Goal: Complete application form: Complete application form

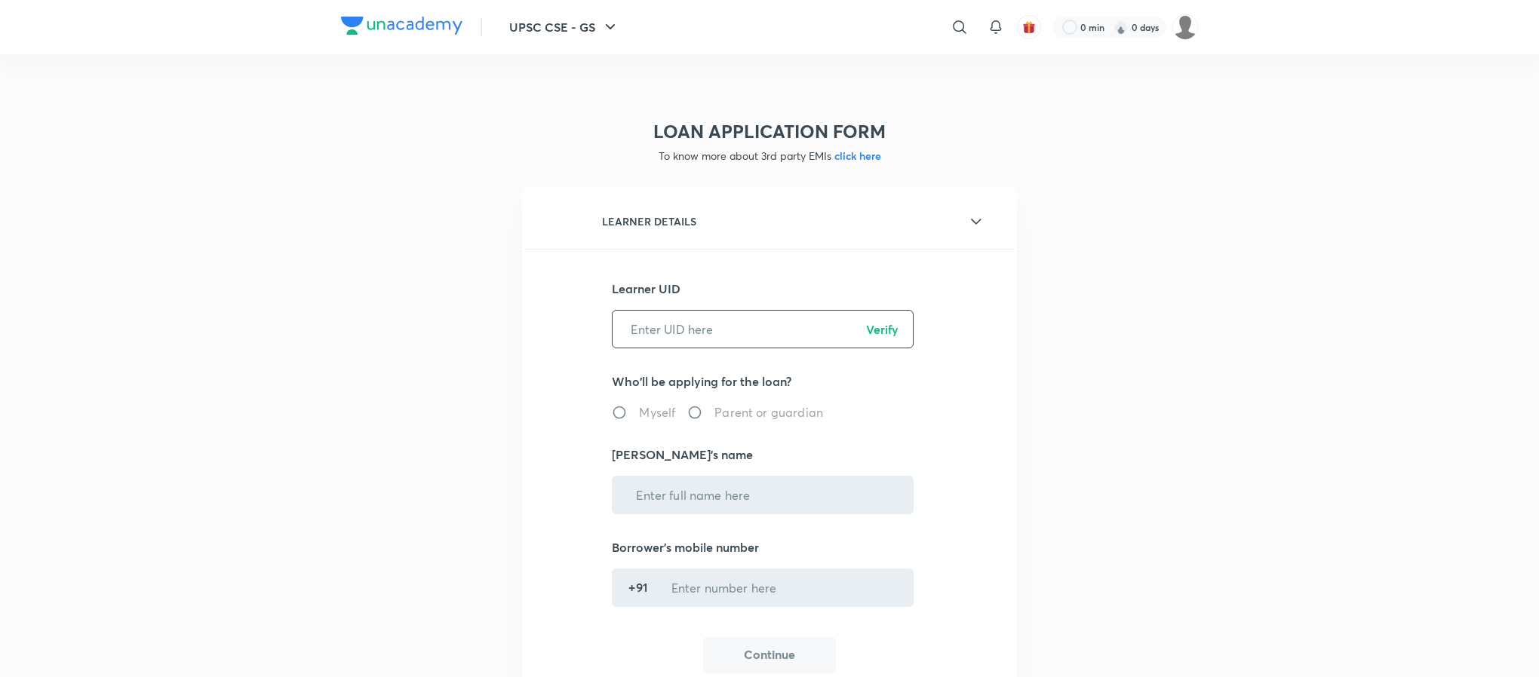
click at [751, 310] on input "text" at bounding box center [763, 329] width 300 height 38
paste input "ISUQ9CEWY1"
type input "ISUQ9CEWY1"
click at [880, 322] on p "Verify" at bounding box center [882, 330] width 32 height 18
radio input "true"
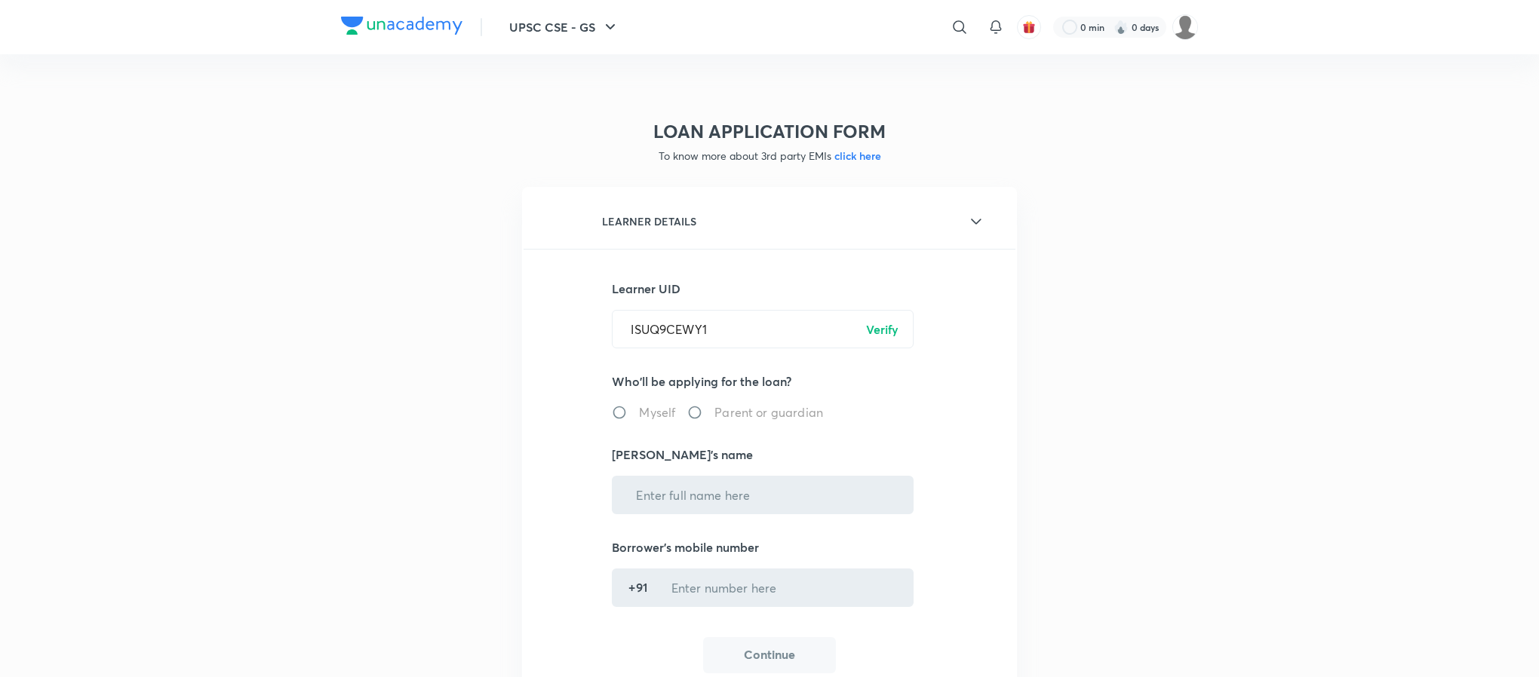
type input "[PERSON_NAME]"
type input "******7693"
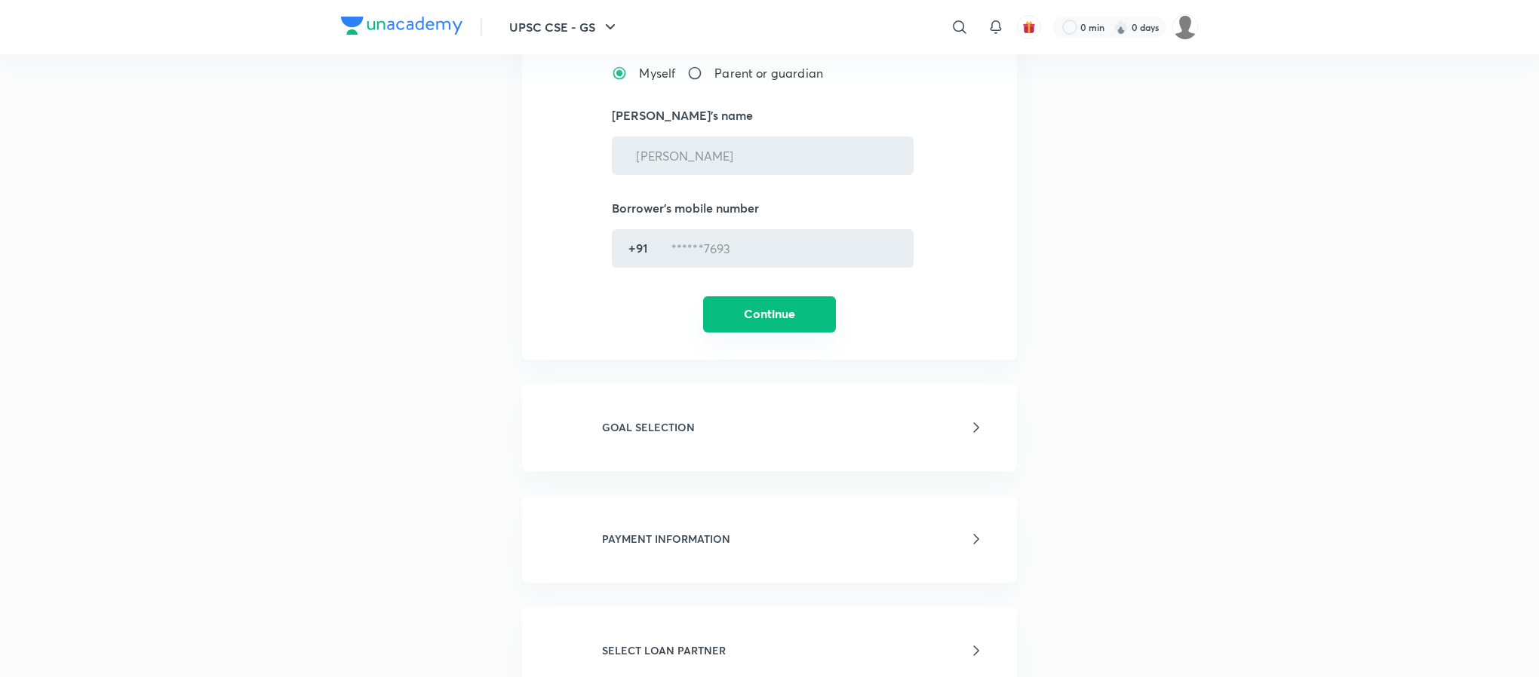
click at [794, 299] on button "Continue" at bounding box center [769, 314] width 133 height 36
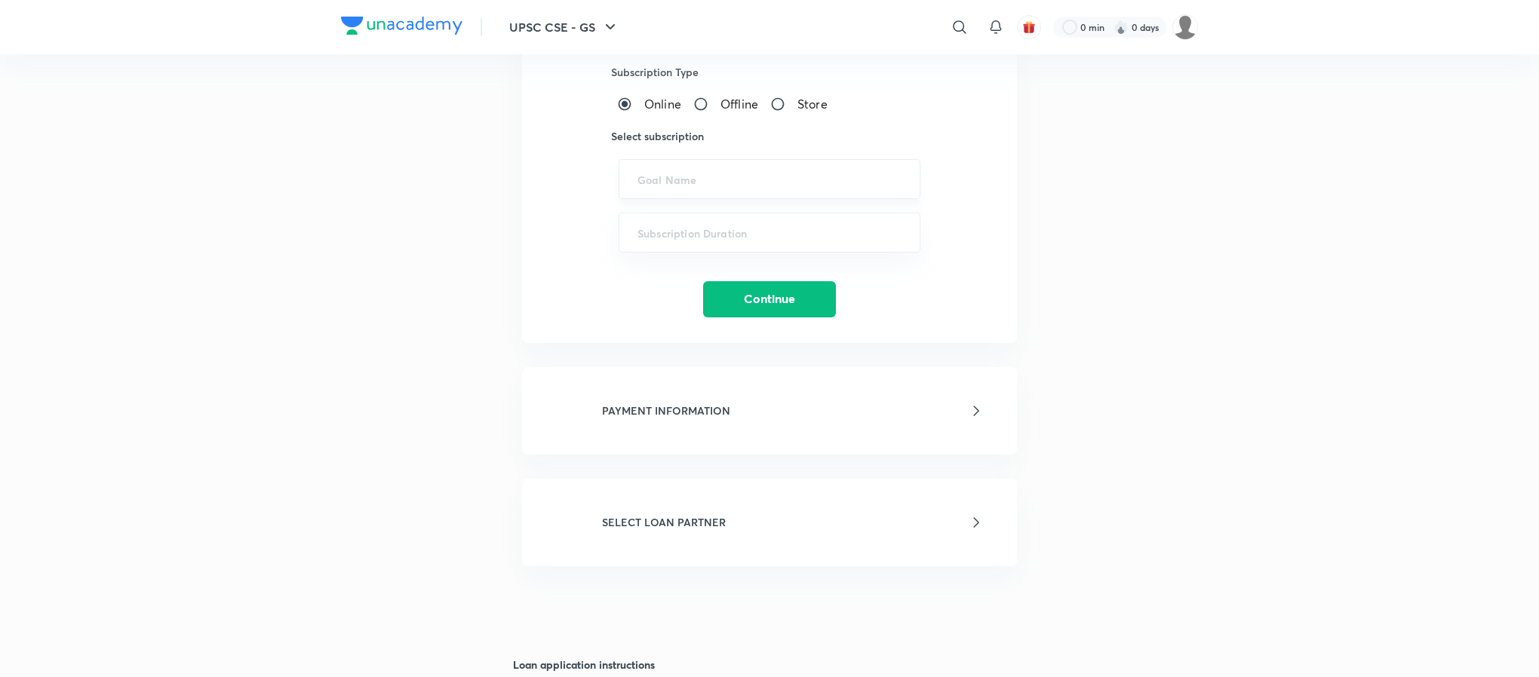
click at [662, 174] on input "text" at bounding box center [769, 179] width 264 height 14
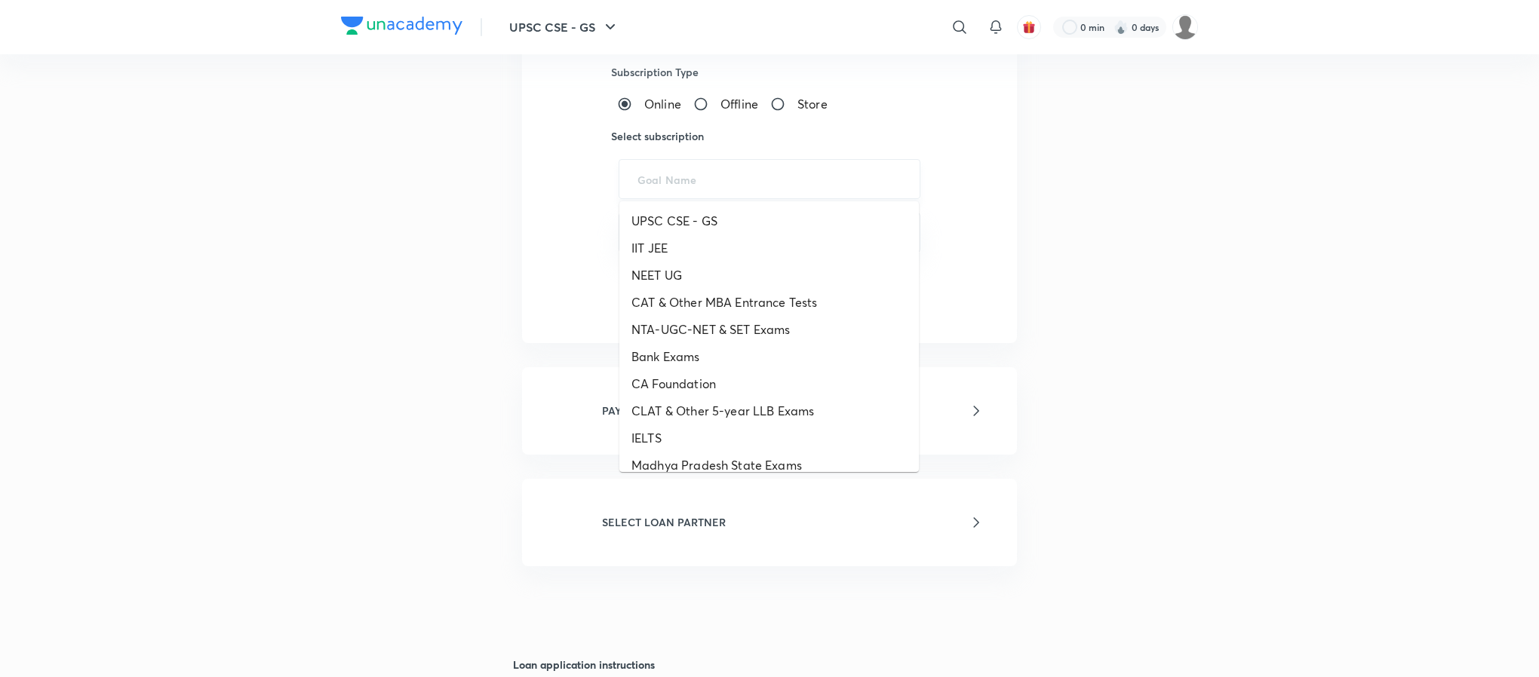
paste input "UPSC CSE - GS - ICONIC, UPSC CSE - Optional"
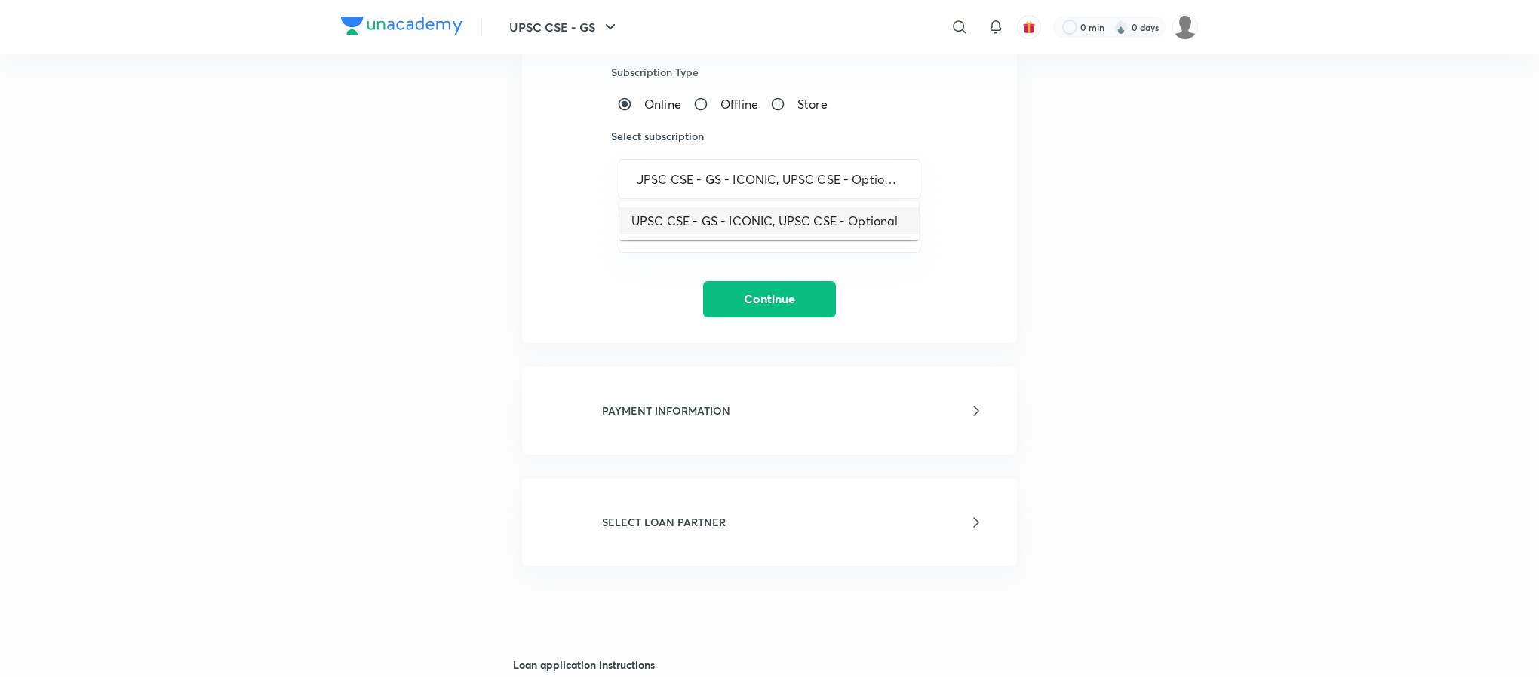
click at [702, 211] on li "UPSC CSE - GS - ICONIC, UPSC CSE - Optional" at bounding box center [769, 220] width 300 height 27
type input "UPSC CSE - GS - ICONIC, UPSC CSE - Optional"
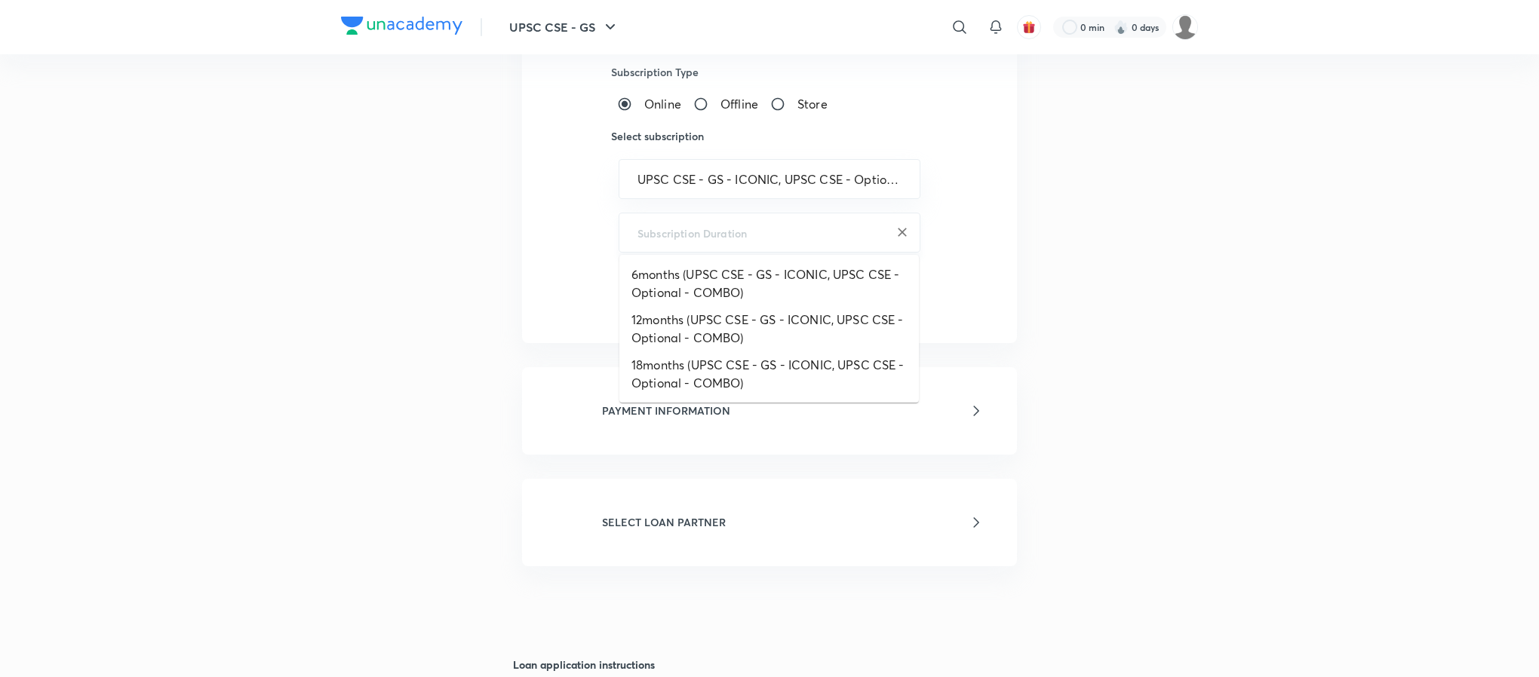
click at [706, 236] on input "text" at bounding box center [769, 233] width 264 height 14
click at [702, 274] on li "6months (UPSC CSE - GS - ICONIC, UPSC CSE - Optional - COMBO)" at bounding box center [769, 283] width 300 height 45
type input "6months (UPSC CSE - GS - ICONIC, UPSC CSE - Optional - COMBO)"
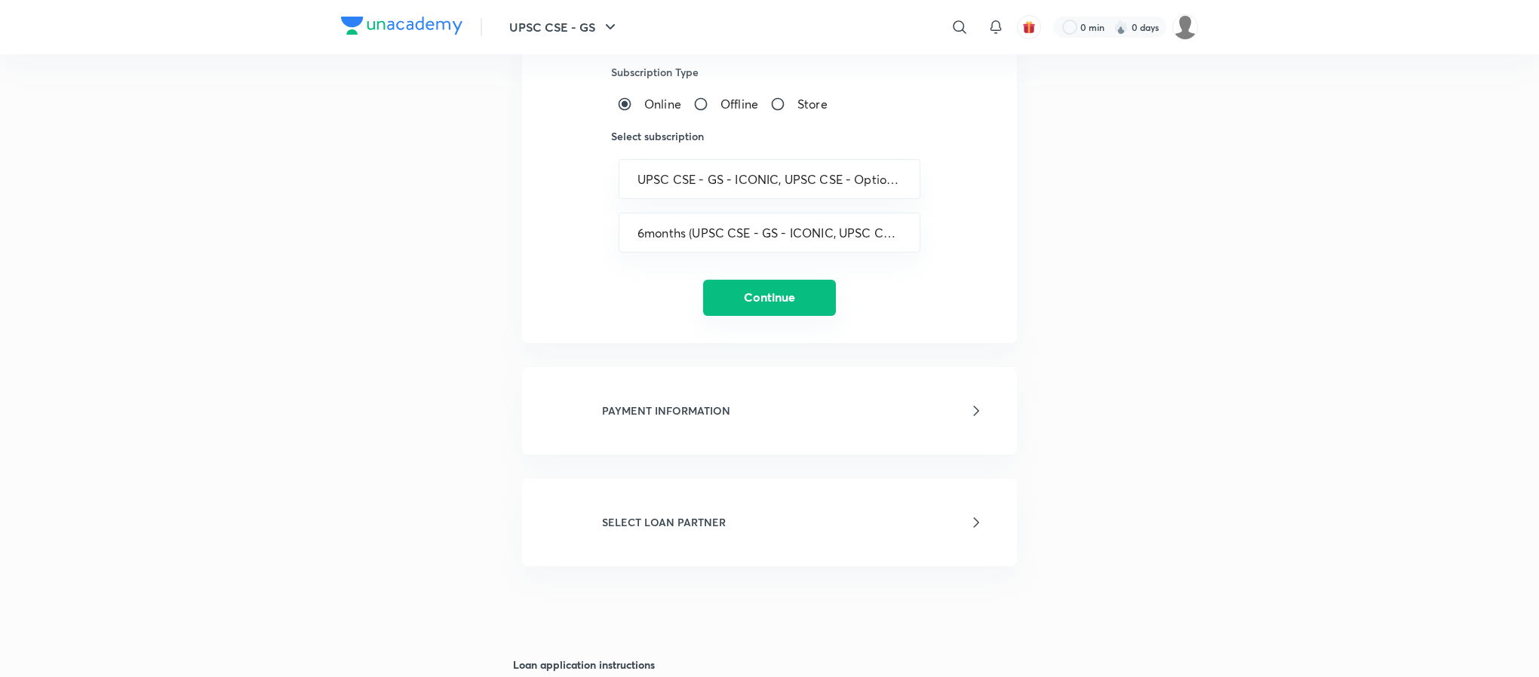
click at [763, 295] on button "Continue" at bounding box center [769, 298] width 133 height 36
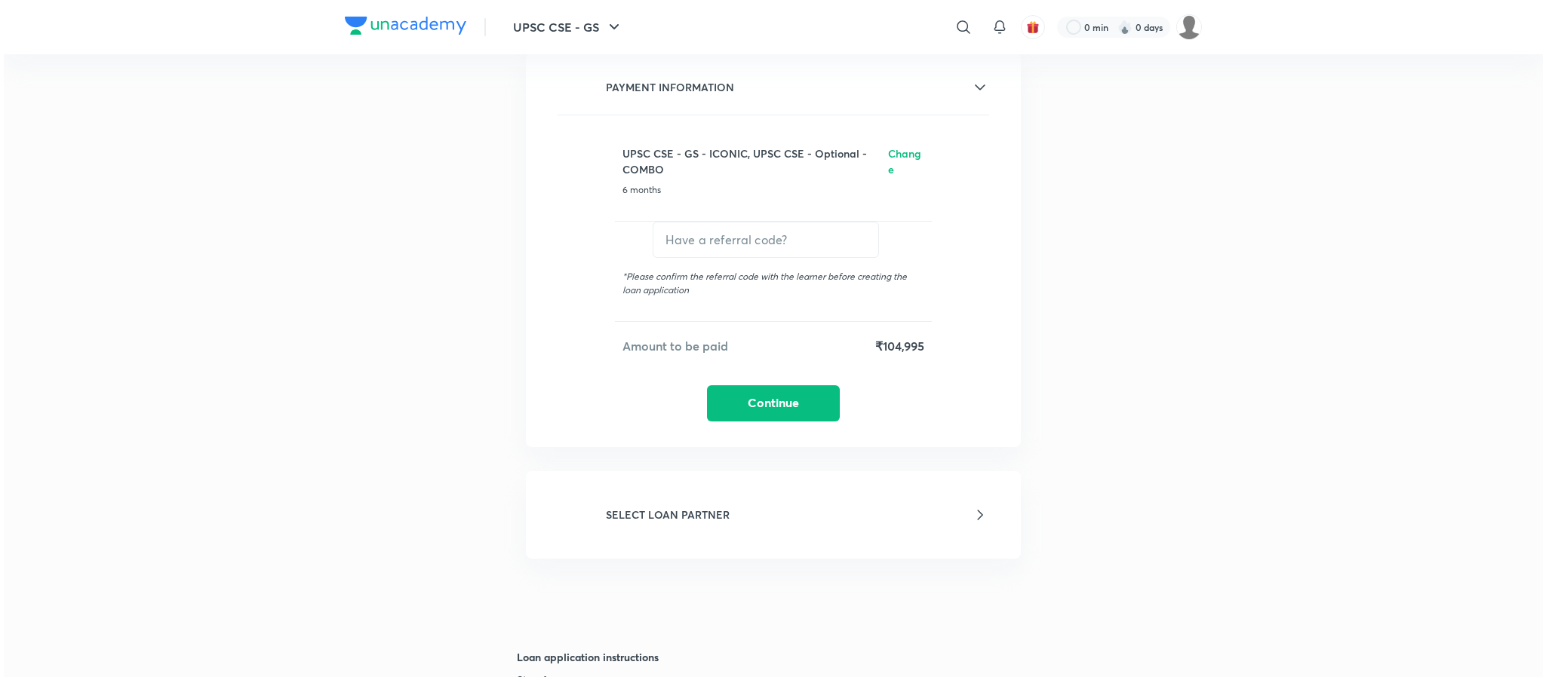
scroll to position [376, 0]
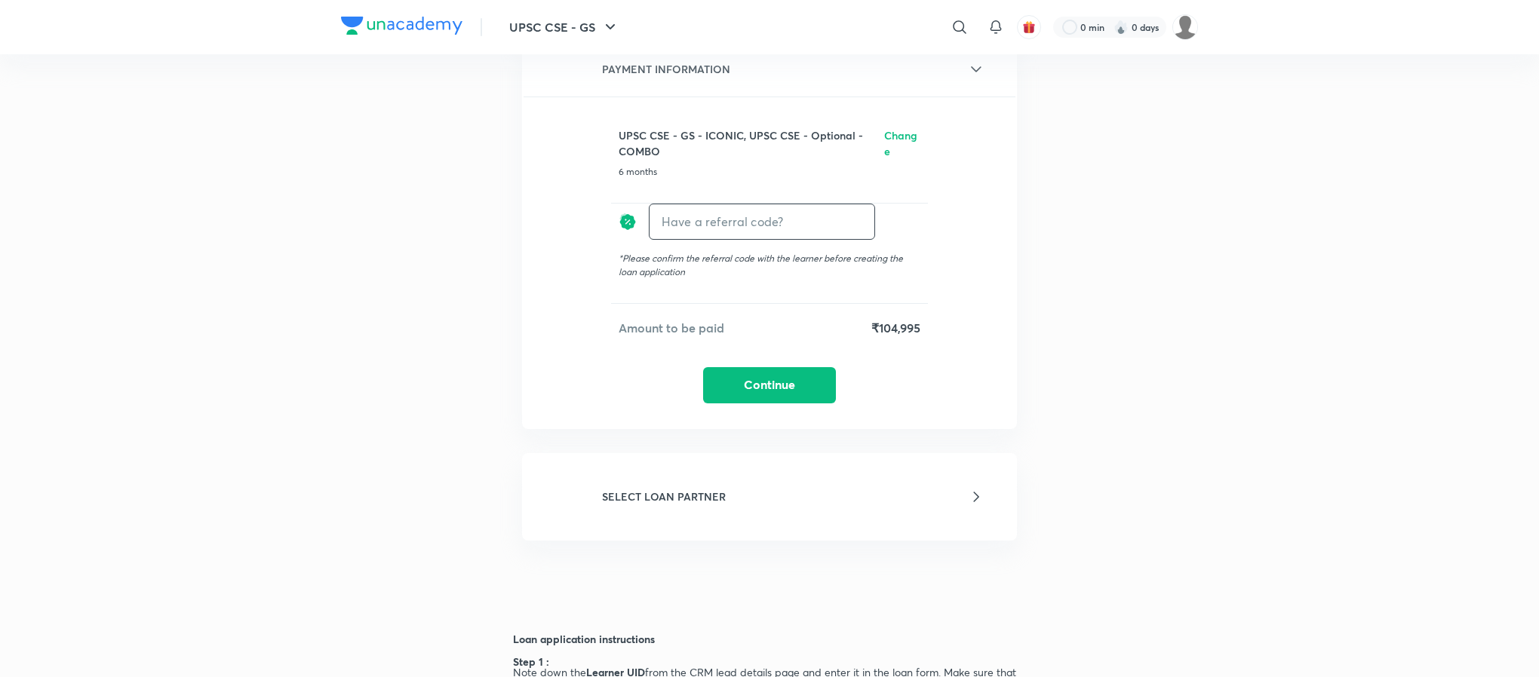
click at [734, 224] on input "text" at bounding box center [762, 221] width 225 height 35
click at [752, 366] on button "Continue" at bounding box center [769, 384] width 133 height 36
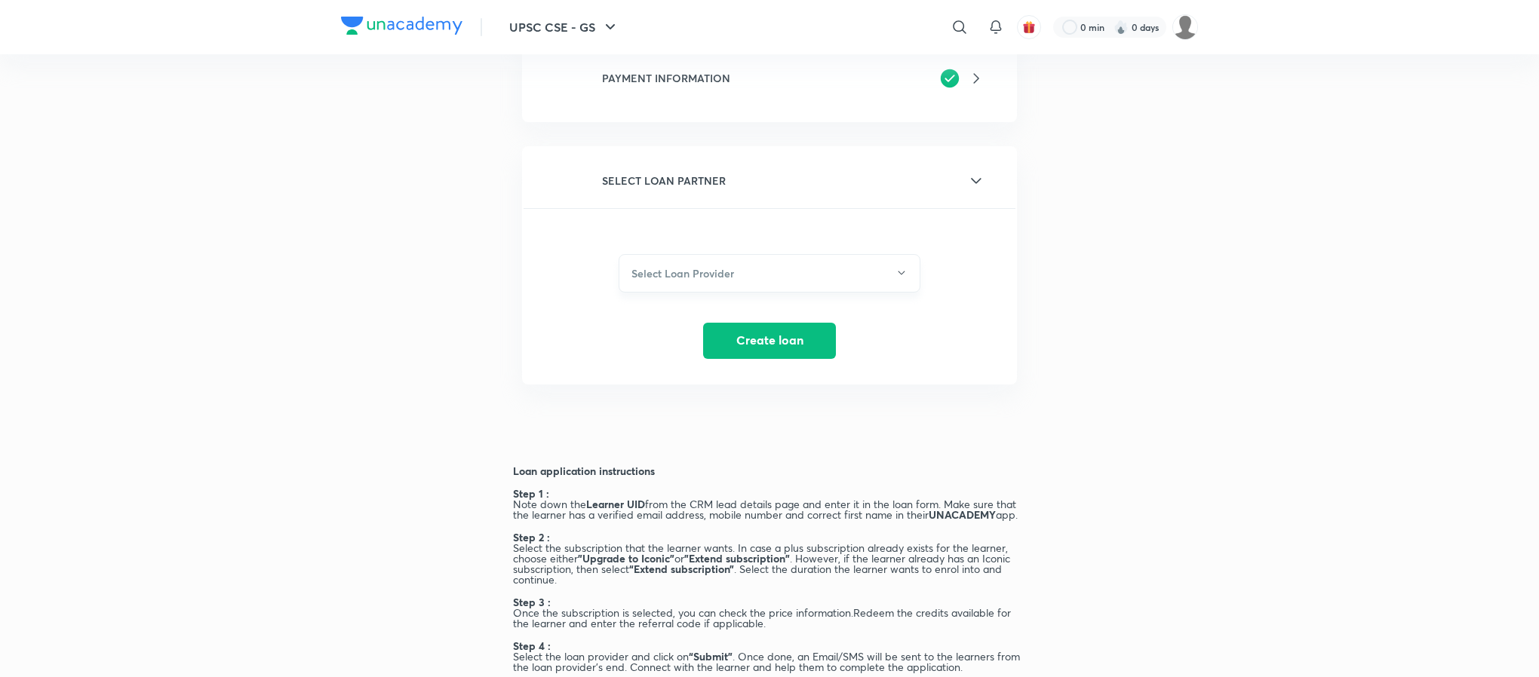
click at [716, 266] on h6 "Select Loan Provider" at bounding box center [682, 274] width 103 height 16
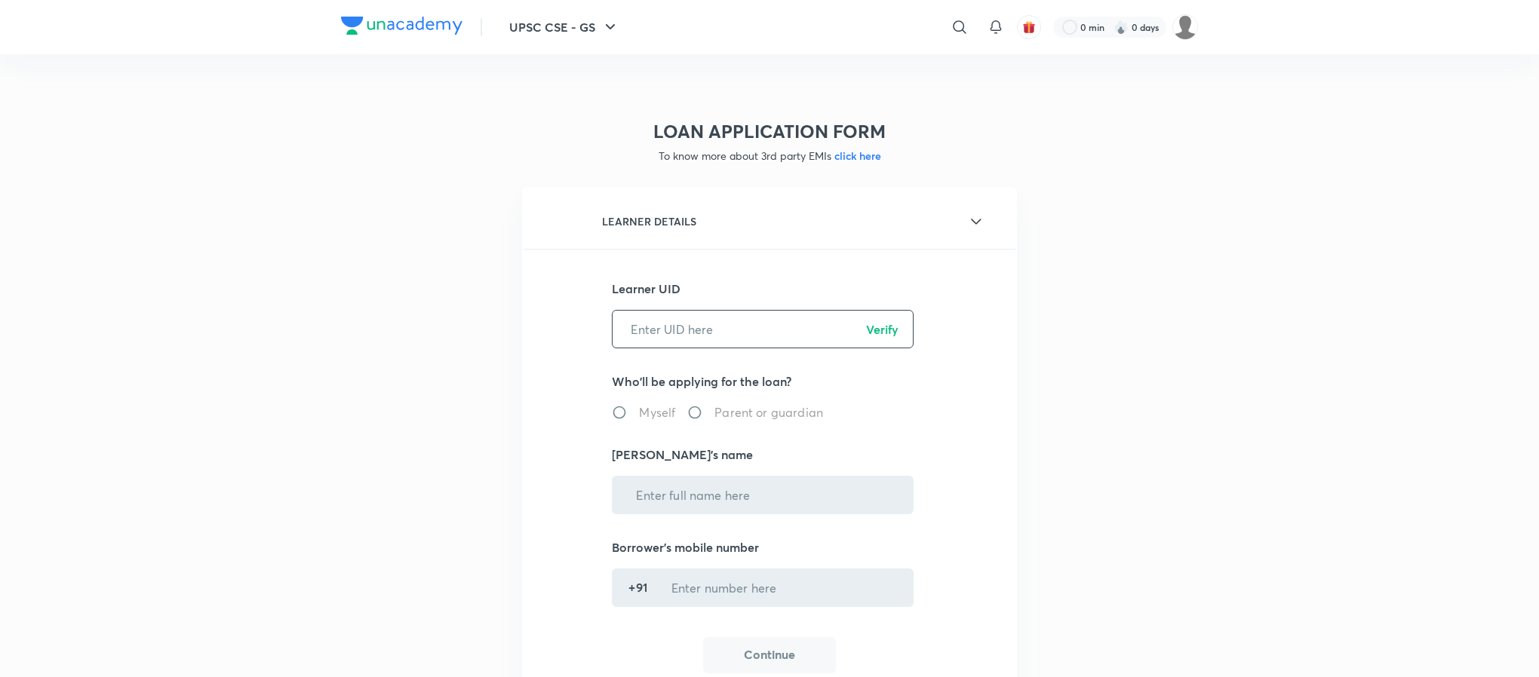
drag, startPoint x: 349, startPoint y: 330, endPoint x: 783, endPoint y: 347, distance: 434.9
click at [765, 337] on input "text" at bounding box center [763, 329] width 300 height 38
paste input "ISUQ9CEWY1"
type input "ISUQ9CEWY1"
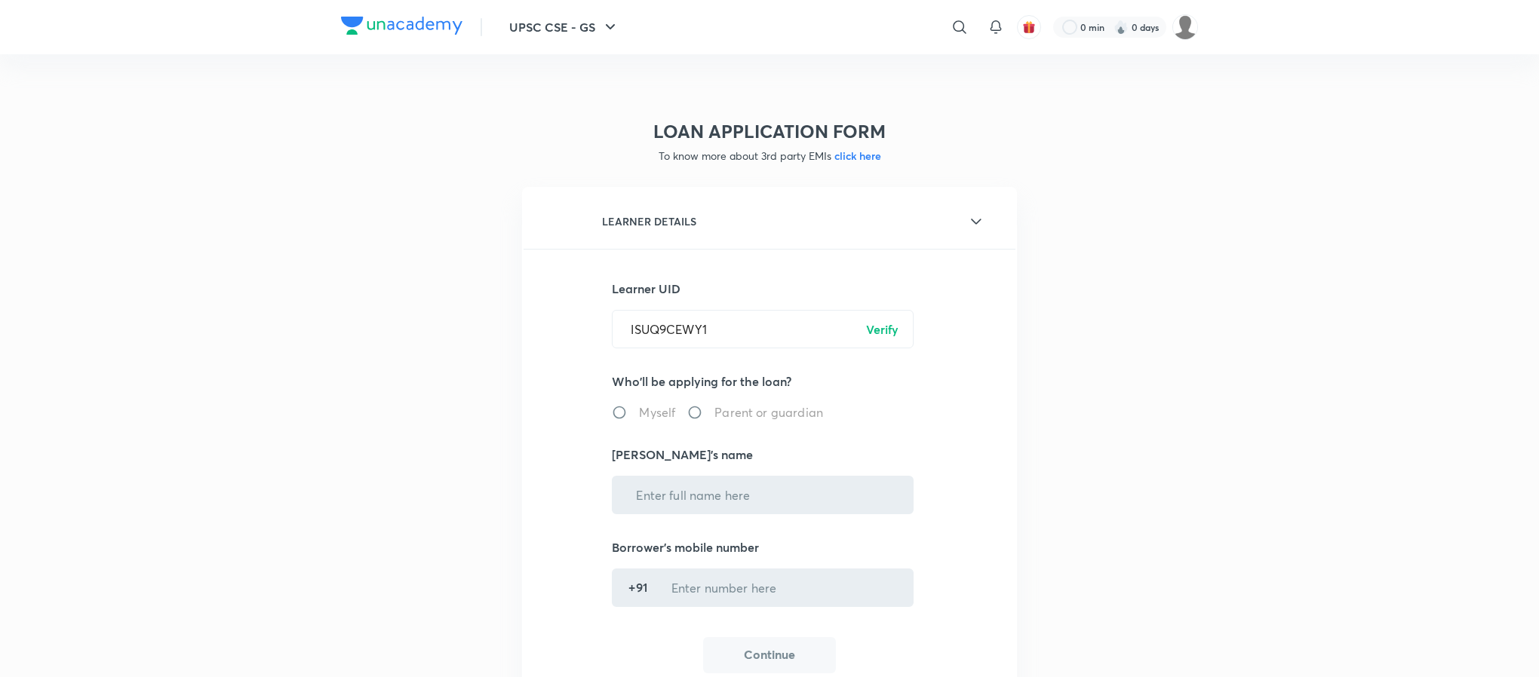
click at [877, 324] on p "Verify" at bounding box center [882, 330] width 32 height 18
radio input "true"
type input "[PERSON_NAME]"
type input "******7693"
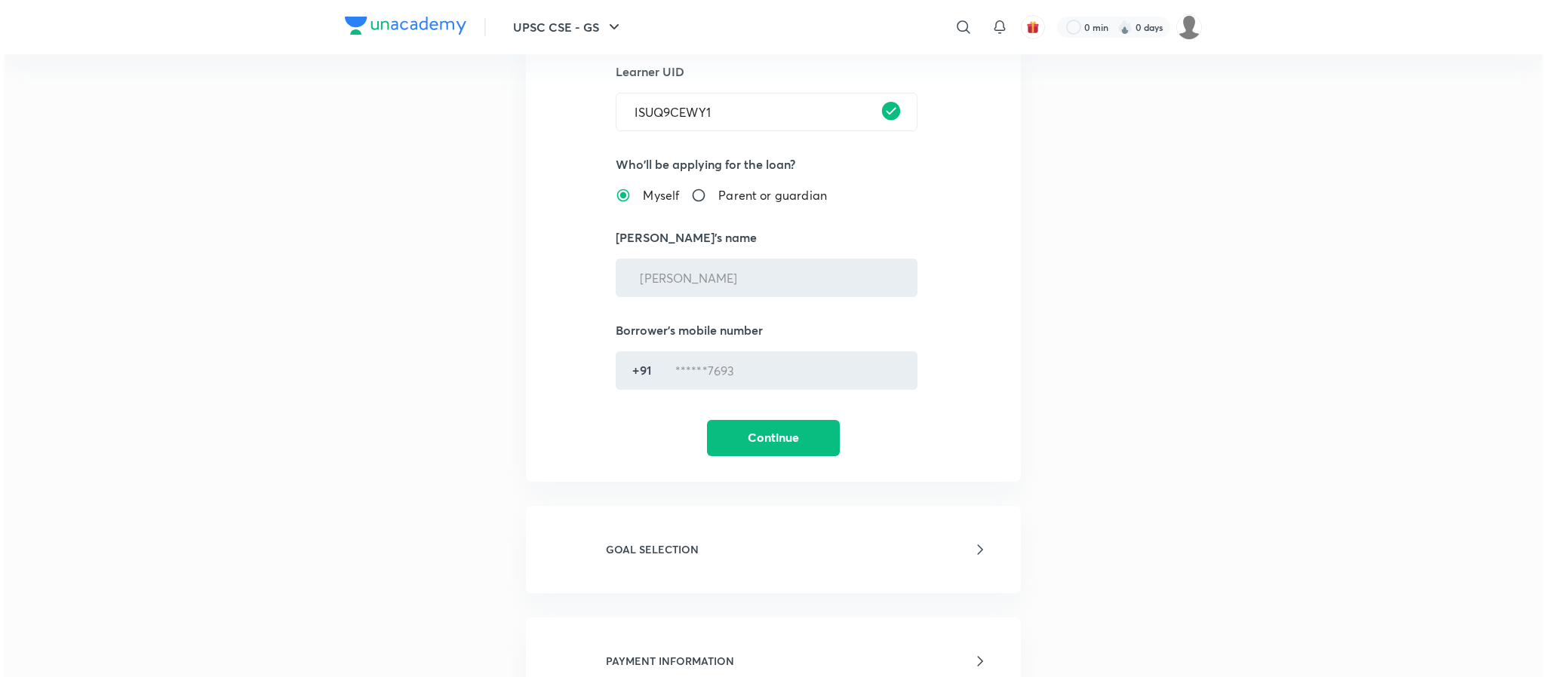
scroll to position [226, 0]
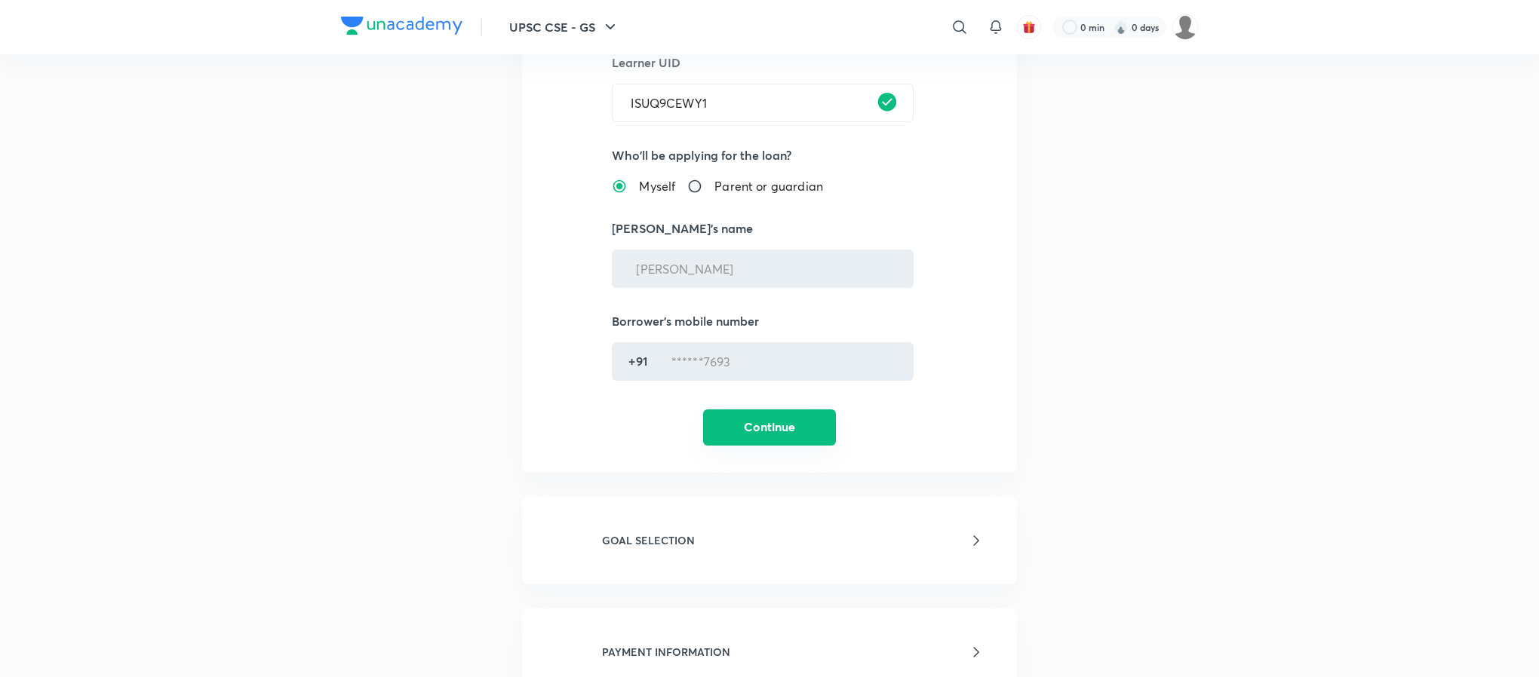
click at [752, 431] on button "Continue" at bounding box center [769, 428] width 133 height 36
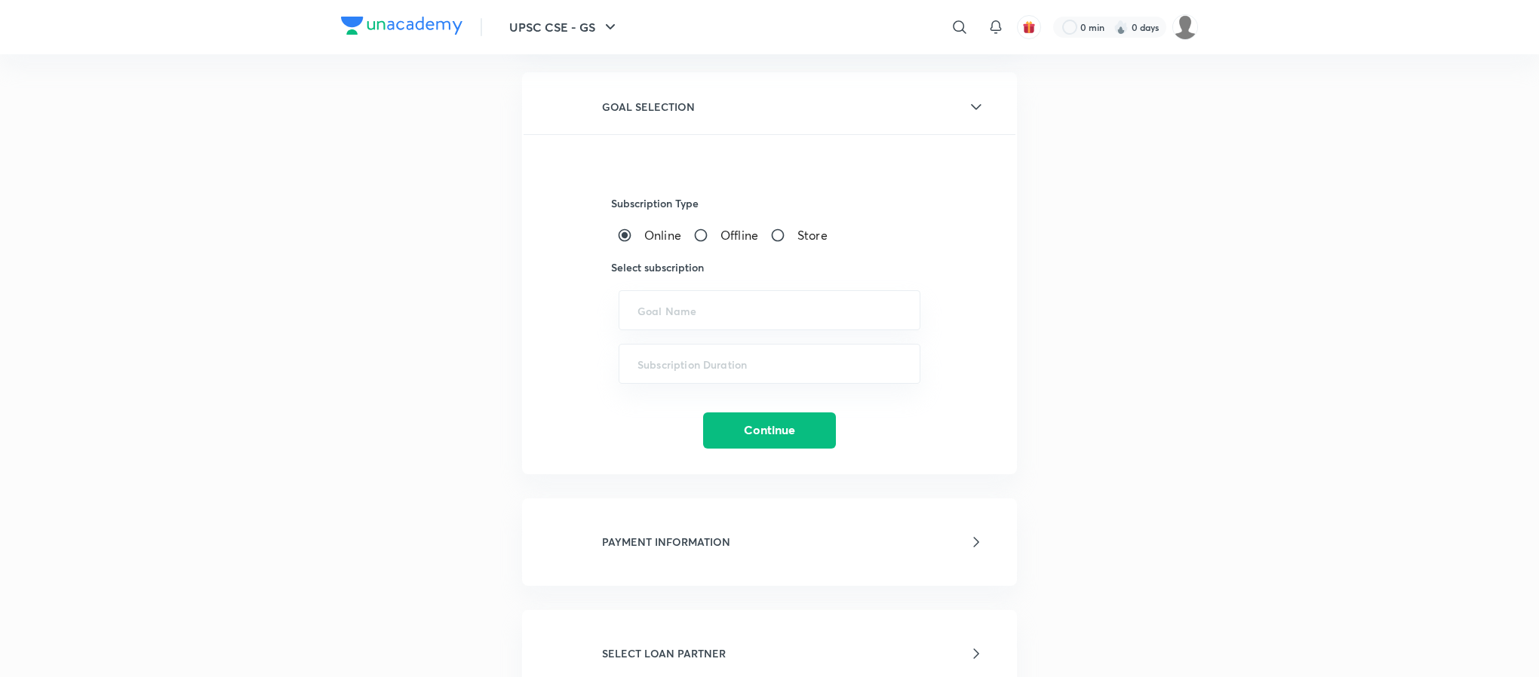
click at [1245, 429] on div "UPSC CSE - GS ​ 0 min 0 days LOAN APPLICATION FORM To know more about 3rd party…" at bounding box center [769, 681] width 1539 height 1814
click at [714, 322] on div "​" at bounding box center [770, 310] width 302 height 40
paste input "Judiciary - PCS (J)"
click at [709, 352] on li "Judiciary - PCS (J)" at bounding box center [769, 352] width 300 height 27
type input "Judiciary - PCS (J)"
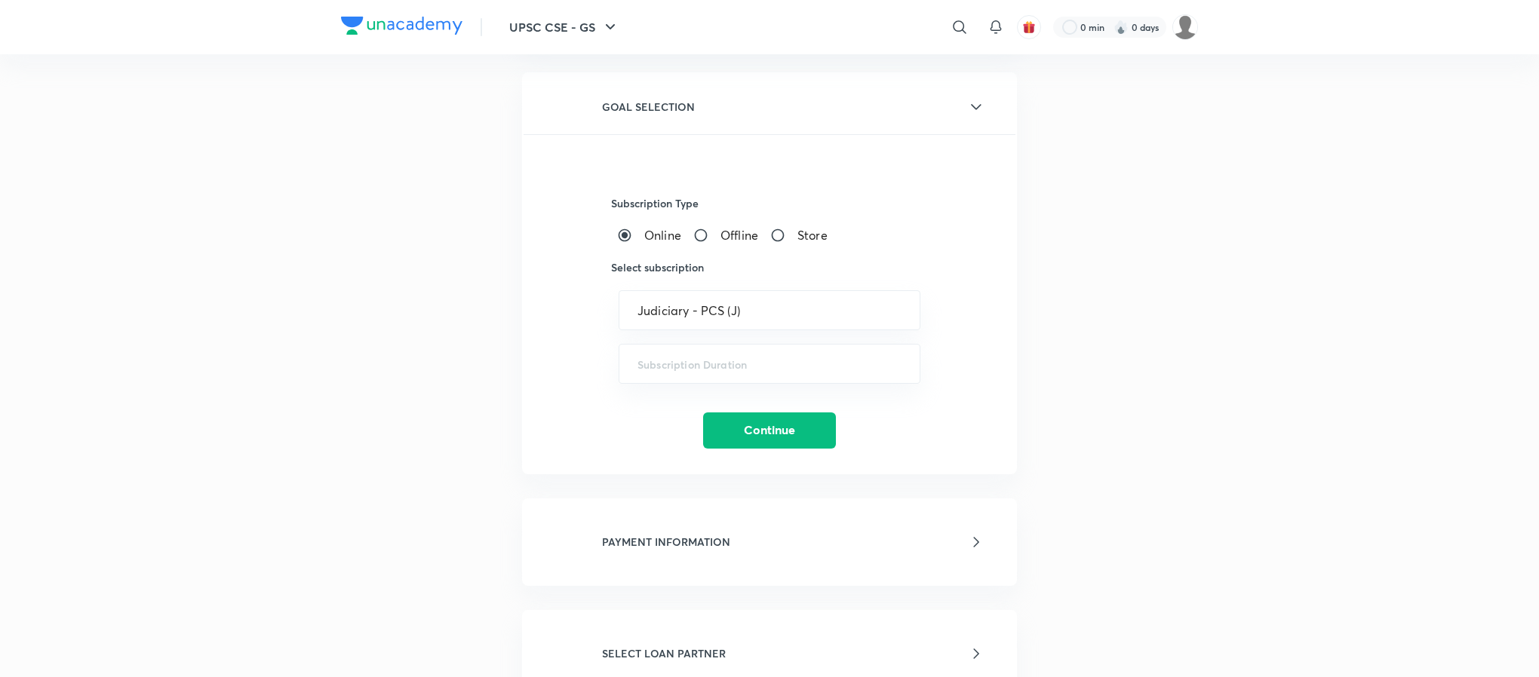
click at [1338, 435] on div "UPSC CSE - GS ​ 0 min 0 days LOAN APPLICATION FORM To know more about 3rd party…" at bounding box center [769, 681] width 1539 height 1814
click at [698, 358] on input "text" at bounding box center [769, 364] width 264 height 14
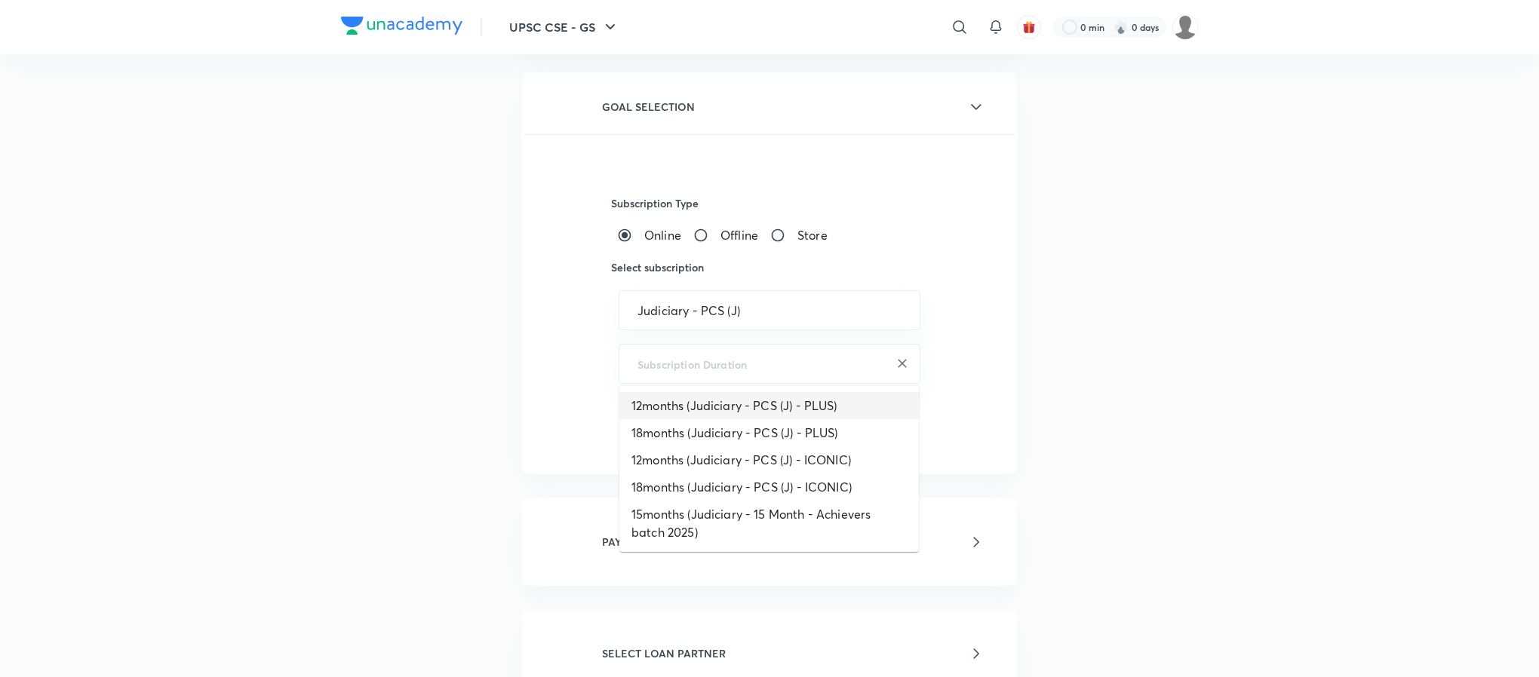
click at [722, 407] on li "12months (Judiciary - PCS (J) - PLUS)" at bounding box center [769, 405] width 300 height 27
type input "12months (Judiciary - PCS (J) - PLUS)"
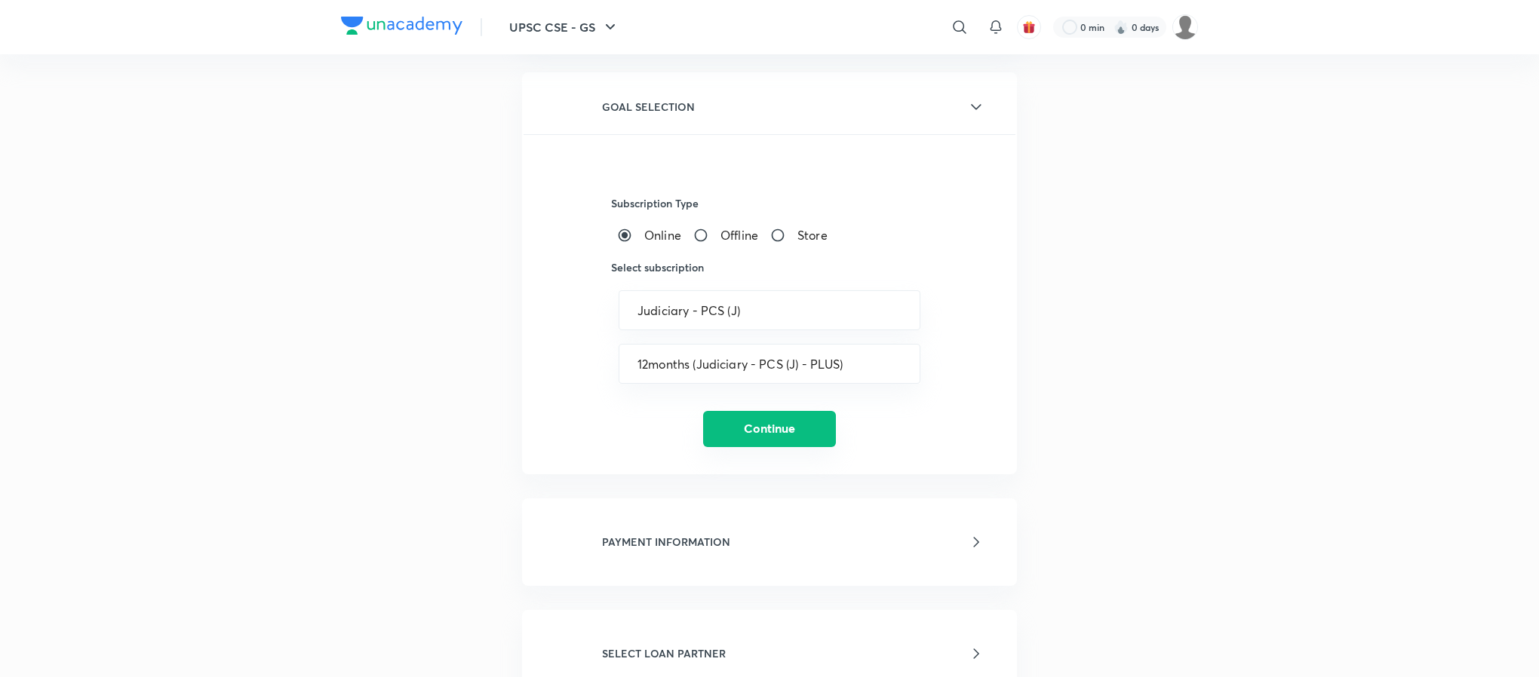
click at [779, 433] on button "Continue" at bounding box center [769, 429] width 133 height 36
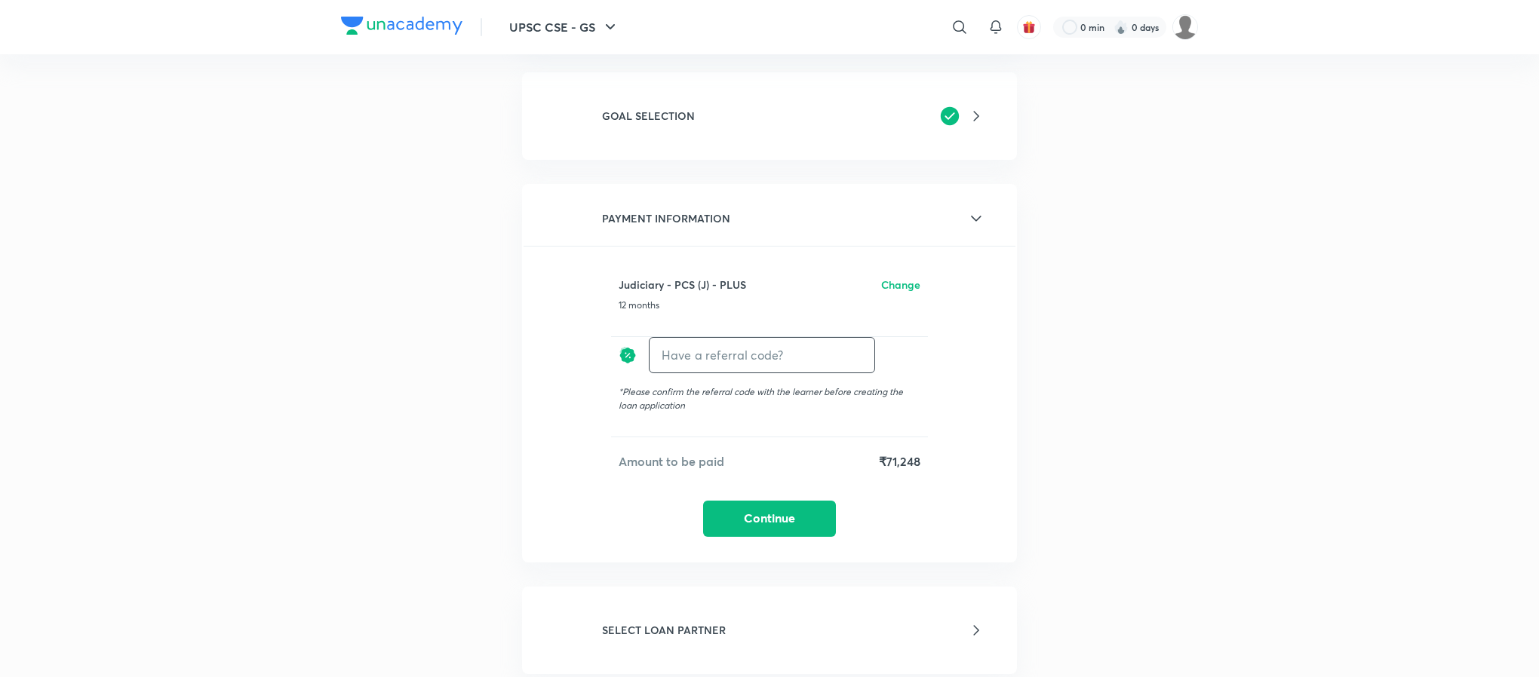
click at [749, 356] on input "text" at bounding box center [762, 354] width 225 height 35
type input "unacademy"
click at [846, 347] on h6 "Apply" at bounding box center [847, 355] width 30 height 16
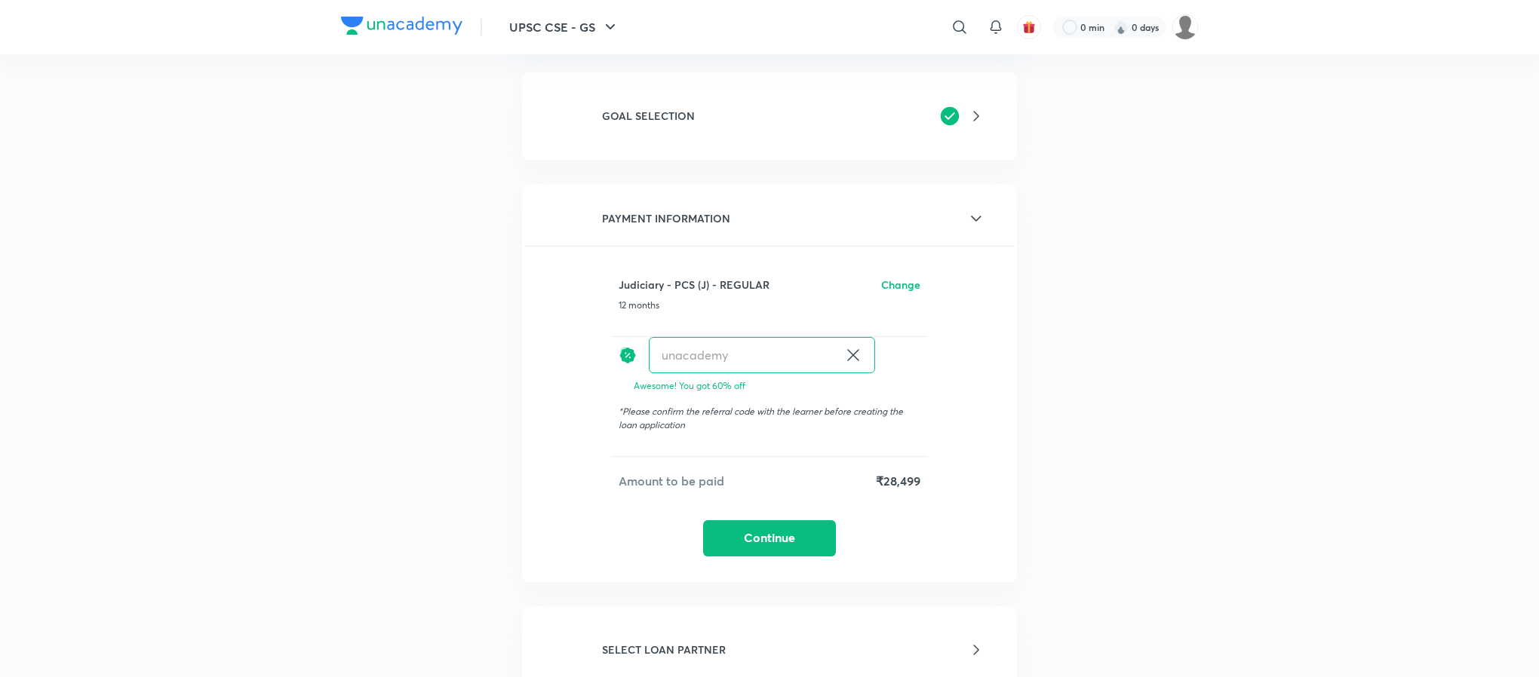
click at [761, 532] on button "Continue" at bounding box center [769, 539] width 133 height 36
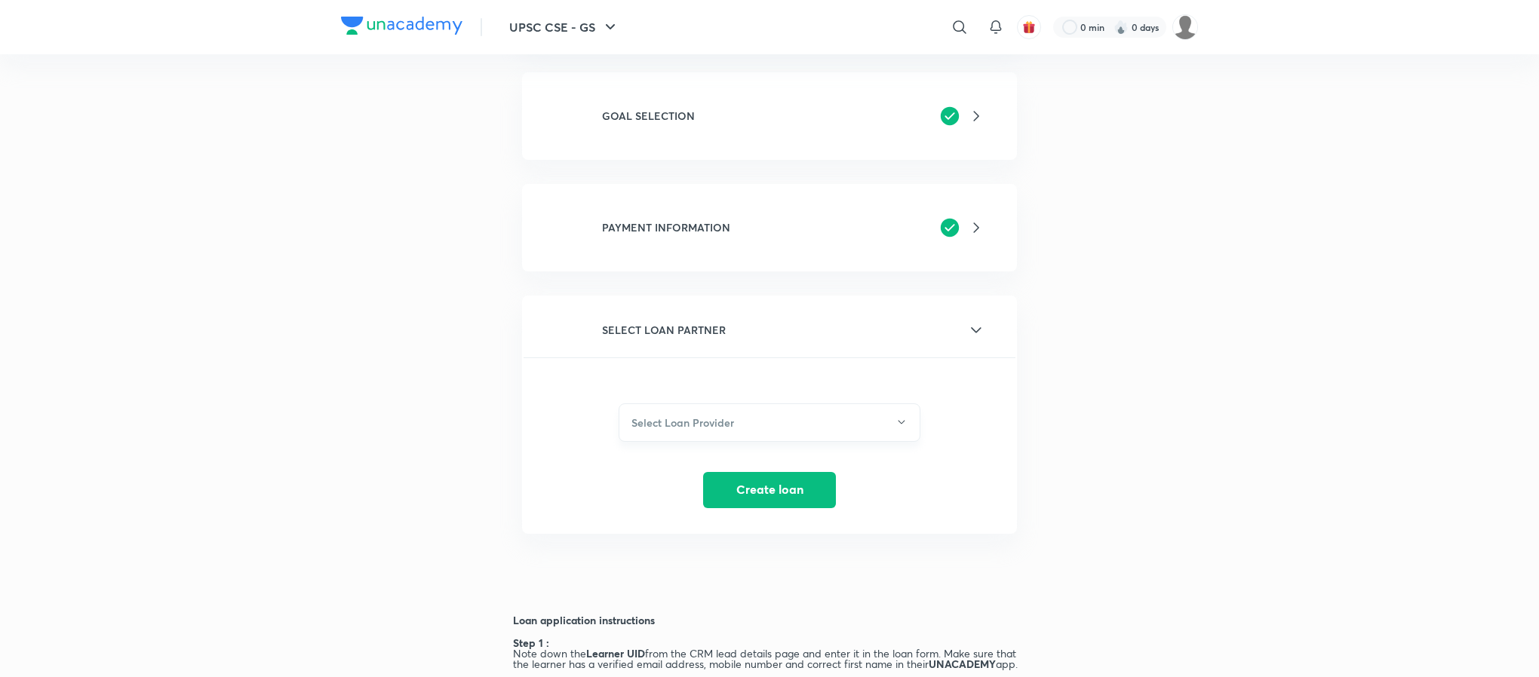
click at [708, 415] on h6 "Select Loan Provider" at bounding box center [682, 423] width 103 height 16
